Goal: Browse casually: Explore the website without a specific task or goal

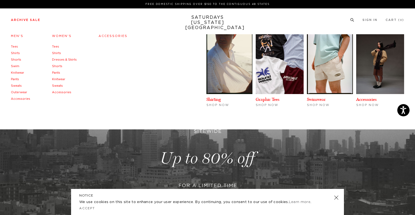
click at [17, 18] on li "Archive Sale Men's Tees Shirts Shorts Swim Knitwear Pants Sweats Outerwear" at bounding box center [25, 19] width 29 height 5
click at [105, 35] on link "Accessories" at bounding box center [112, 36] width 29 height 3
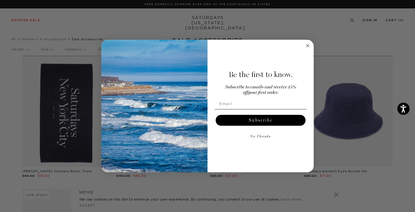
click at [310, 43] on icon "Close dialog" at bounding box center [307, 45] width 7 height 7
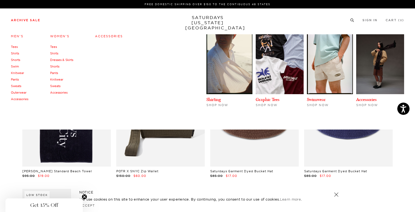
click at [22, 100] on link "Accessories" at bounding box center [19, 99] width 17 height 4
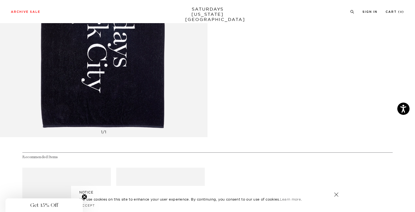
scroll to position [343, 0]
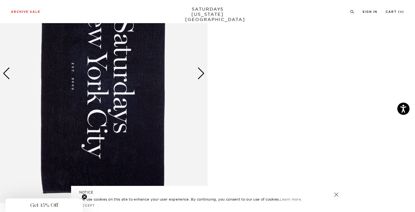
click at [201, 79] on img at bounding box center [103, 73] width 207 height 259
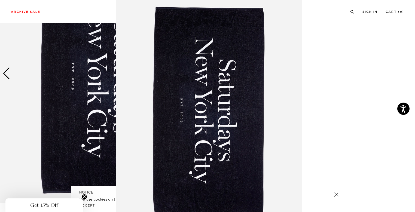
click at [200, 74] on img at bounding box center [209, 107] width 186 height 279
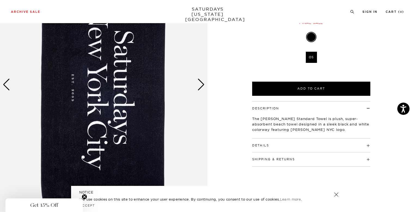
scroll to position [110, 0]
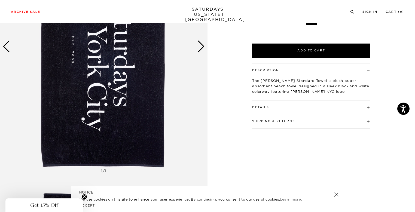
click at [204, 47] on div "Next slide" at bounding box center [200, 47] width 7 height 12
click at [281, 102] on div "Details 100% Turkish cotton 38" x 70"" at bounding box center [311, 107] width 118 height 14
click at [271, 100] on h4 "Details" at bounding box center [311, 104] width 118 height 9
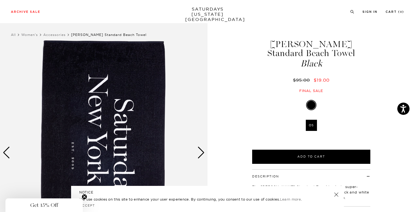
scroll to position [0, 0]
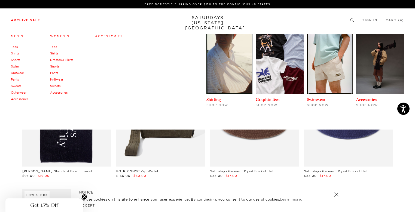
click at [15, 45] on link "Tees" at bounding box center [14, 47] width 7 height 4
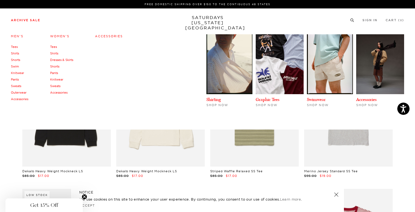
click at [17, 52] on link "Shirts" at bounding box center [15, 53] width 8 height 4
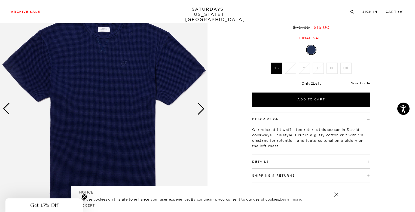
scroll to position [33, 0]
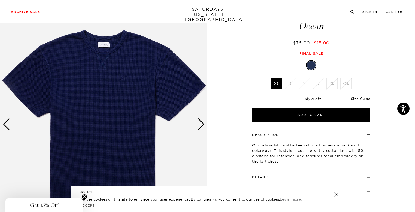
click at [202, 125] on div "Next slide" at bounding box center [200, 124] width 7 height 12
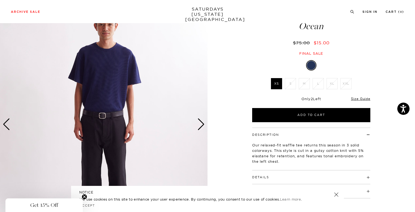
click at [202, 125] on div "Next slide" at bounding box center [200, 124] width 7 height 12
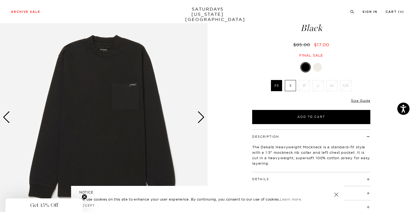
scroll to position [44, 0]
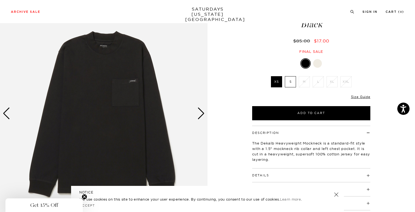
click at [200, 113] on div "Next slide" at bounding box center [200, 113] width 7 height 12
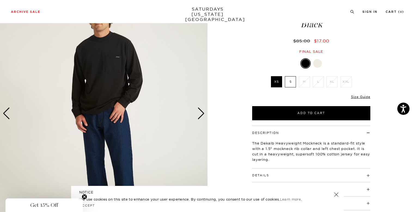
click at [204, 113] on div "Next slide" at bounding box center [200, 113] width 7 height 12
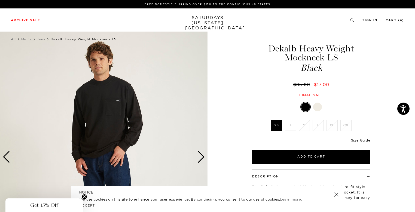
scroll to position [0, 0]
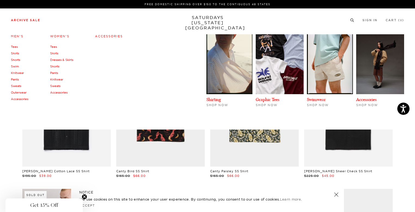
click at [14, 61] on link "Shorts" at bounding box center [15, 60] width 9 height 4
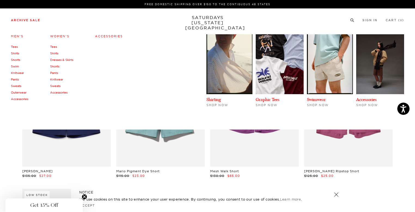
click at [14, 66] on link "Swim" at bounding box center [15, 66] width 8 height 4
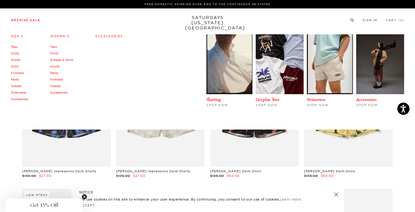
click at [18, 60] on link "Shorts" at bounding box center [15, 60] width 9 height 4
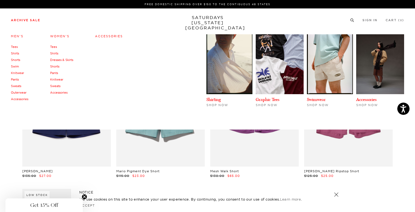
click at [19, 72] on link "Knitwear" at bounding box center [17, 73] width 13 height 4
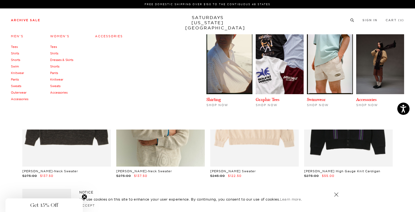
click at [17, 79] on link "Pants" at bounding box center [15, 80] width 8 height 4
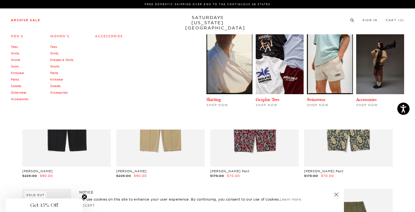
click at [19, 85] on link "Sweats" at bounding box center [16, 86] width 10 height 4
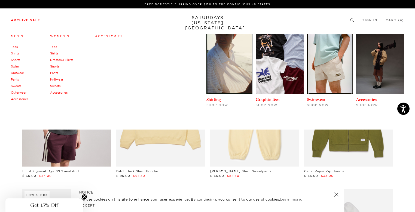
click at [18, 91] on link "Outerwear" at bounding box center [19, 93] width 16 height 4
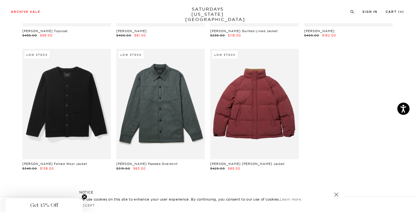
scroll to position [966, 0]
